Goal: Find specific page/section

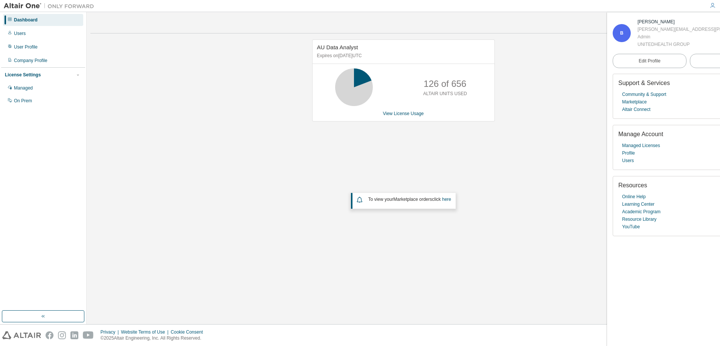
drag, startPoint x: 163, startPoint y: 169, endPoint x: 173, endPoint y: 156, distance: 16.6
click at [163, 169] on div "AU Data Analyst Expires on [DATE] UTC 126 of 656 ALTAIR UNITS USED View License…" at bounding box center [403, 152] width 626 height 225
click at [639, 101] on link "Marketplace" at bounding box center [634, 102] width 24 height 8
